Goal: Task Accomplishment & Management: Use online tool/utility

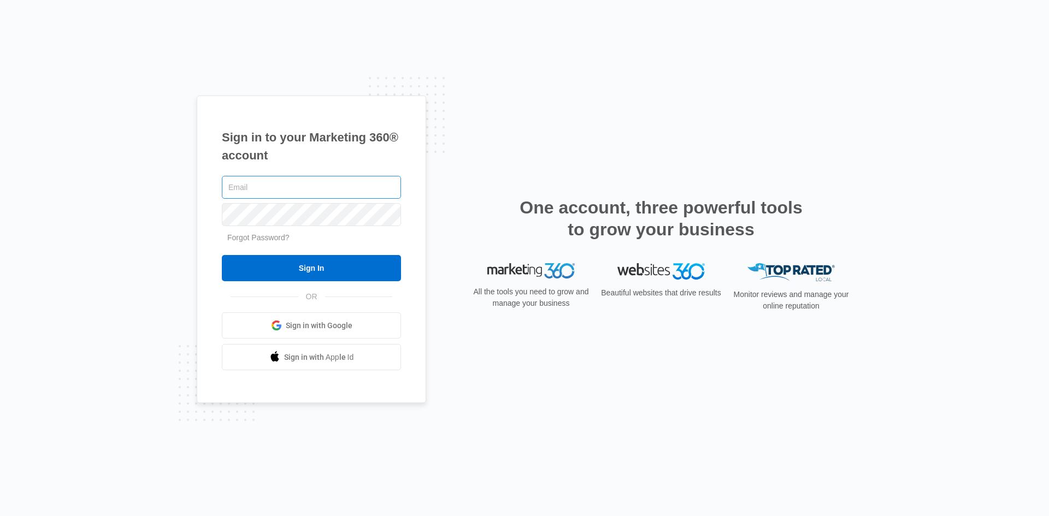
click at [312, 190] on input "text" at bounding box center [311, 187] width 179 height 23
type input "[PERSON_NAME][EMAIL_ADDRESS][DOMAIN_NAME]"
click at [222, 255] on input "Sign In" at bounding box center [311, 268] width 179 height 26
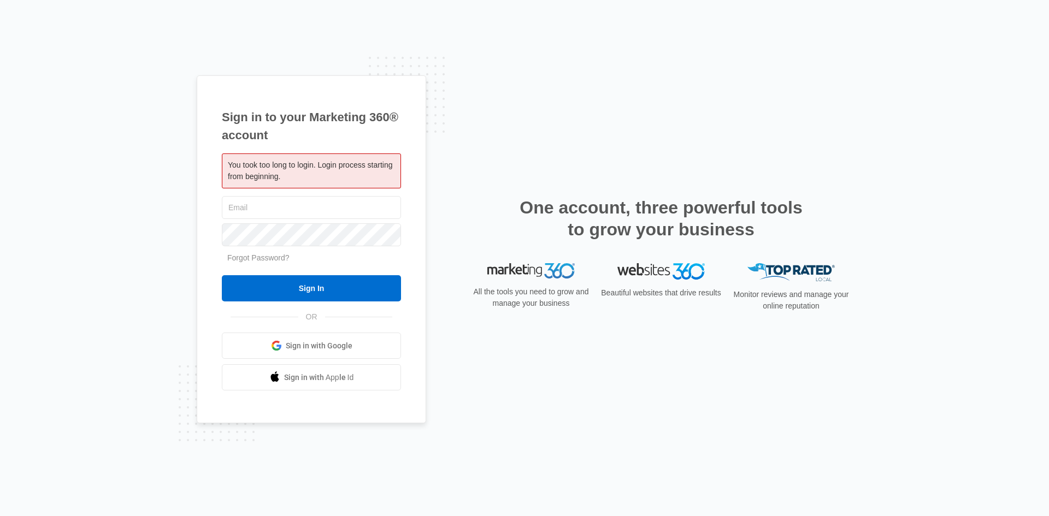
click at [304, 215] on input "text" at bounding box center [311, 207] width 179 height 23
type input "[PERSON_NAME][EMAIL_ADDRESS][DOMAIN_NAME]"
click at [222, 275] on input "Sign In" at bounding box center [311, 288] width 179 height 26
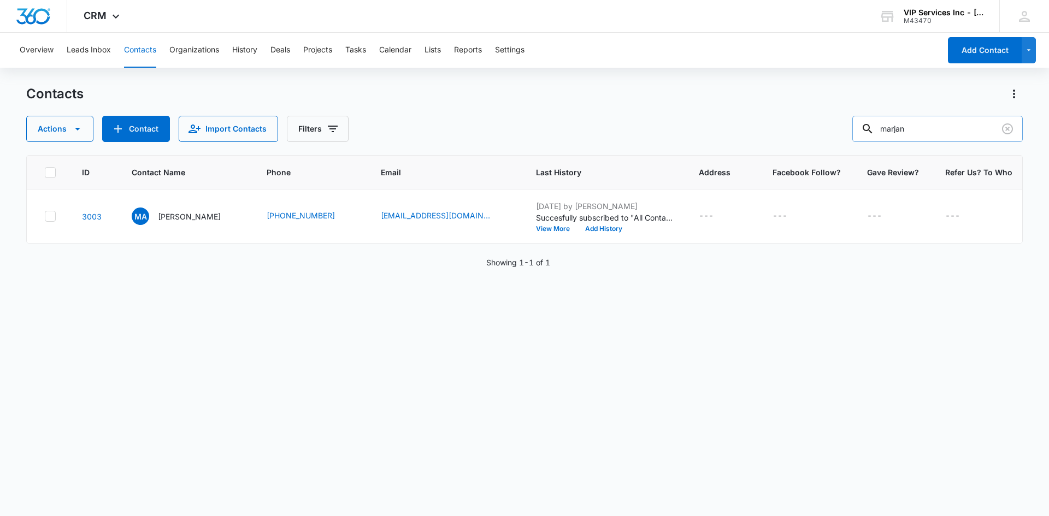
click at [928, 125] on input "marjan" at bounding box center [938, 129] width 171 height 26
drag, startPoint x: 895, startPoint y: 134, endPoint x: 876, endPoint y: 138, distance: 19.5
click at [876, 138] on div "marjan" at bounding box center [938, 129] width 171 height 26
paste input "ja_dixon @yahoo.com"
click at [925, 133] on input "ja_dixon @yahoo.com" at bounding box center [938, 129] width 171 height 26
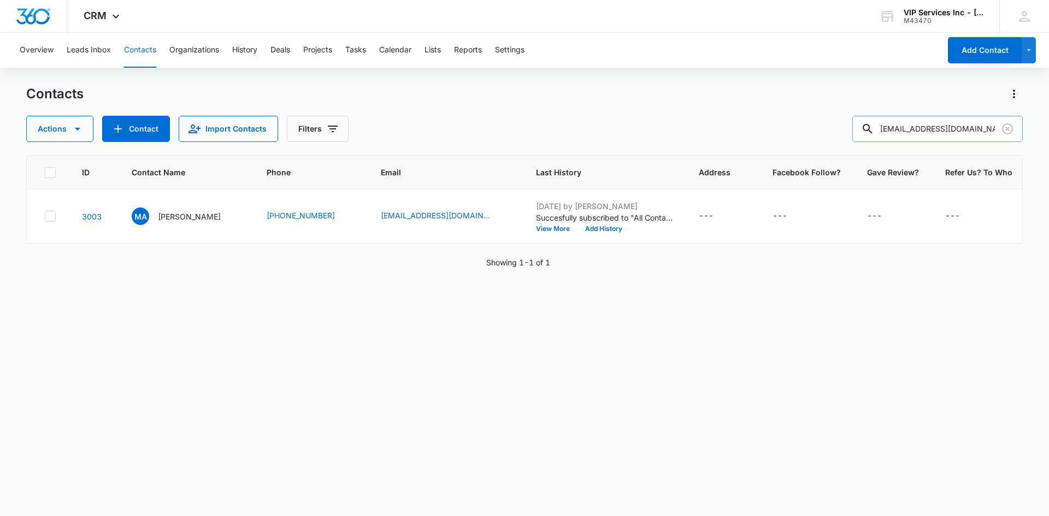
type input "ja_dixon@yahoo.com"
